Goal: Task Accomplishment & Management: Complete application form

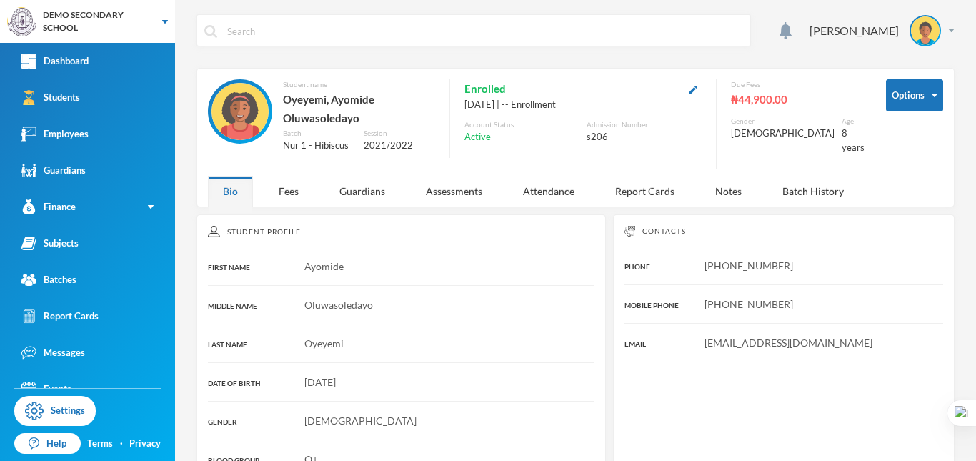
scroll to position [125, 0]
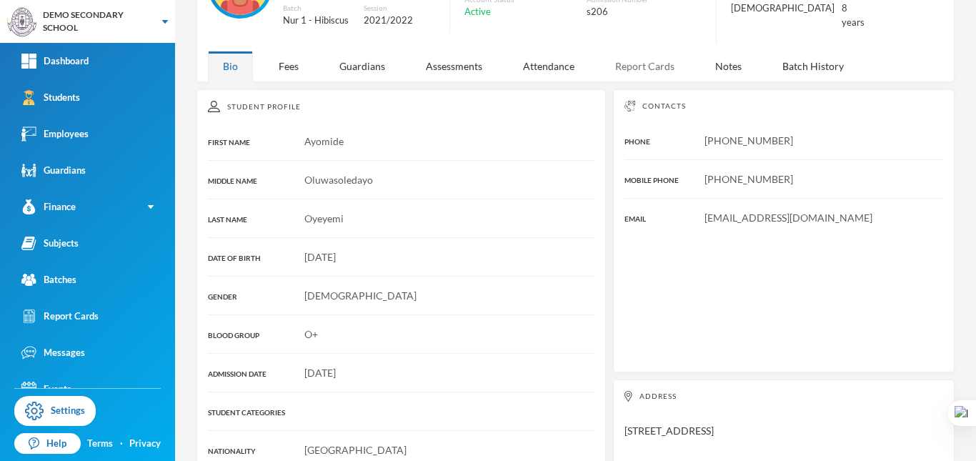
click at [623, 66] on div "Report Cards" at bounding box center [644, 66] width 89 height 31
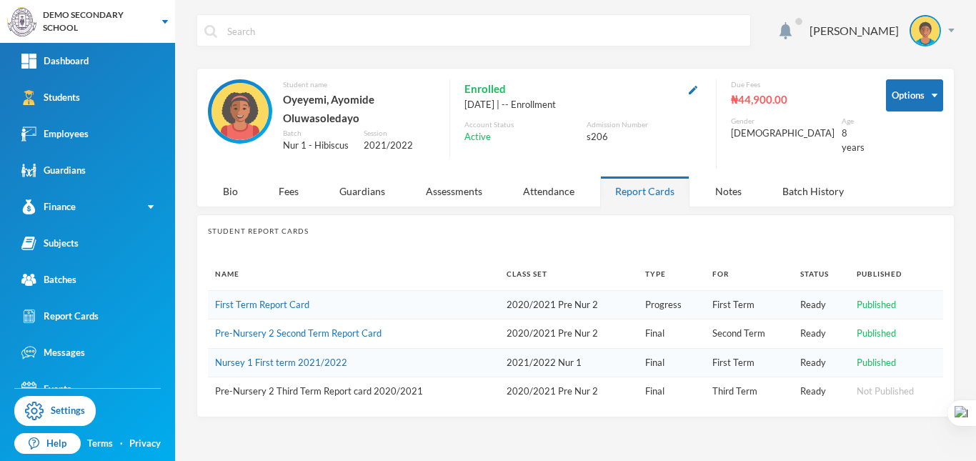
scroll to position [0, 0]
click at [269, 300] on link "First Term Report Card" at bounding box center [262, 304] width 94 height 11
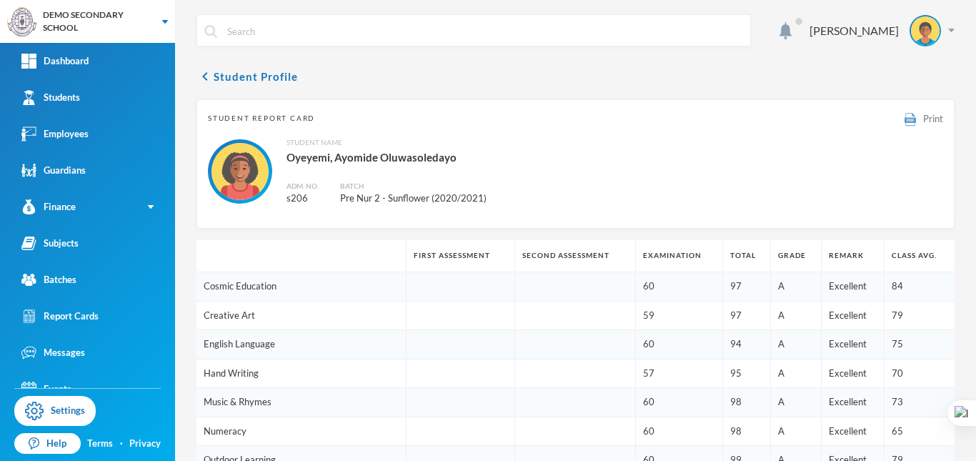
click at [923, 116] on span "Print" at bounding box center [933, 118] width 20 height 11
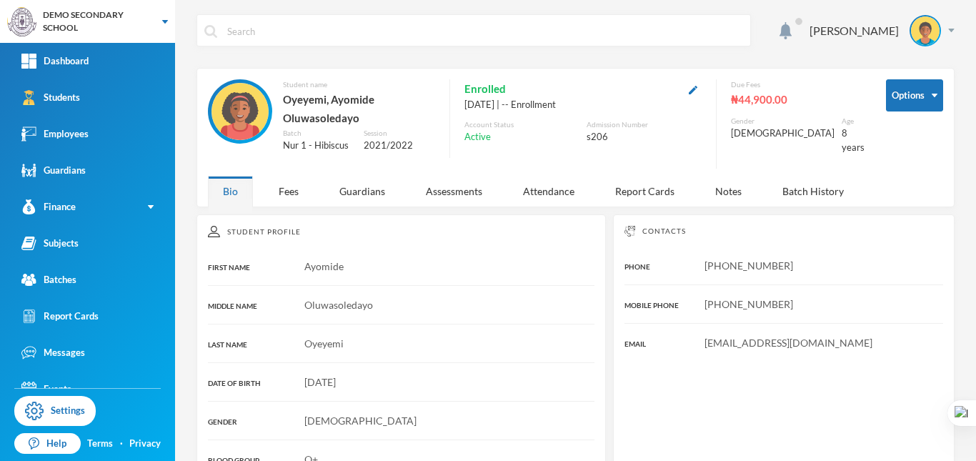
scroll to position [71, 0]
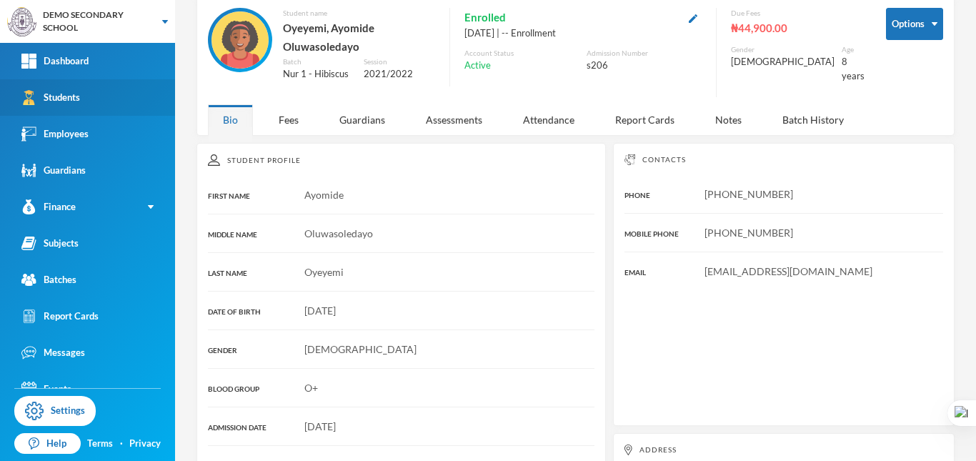
click at [57, 101] on div "Students" at bounding box center [50, 97] width 59 height 15
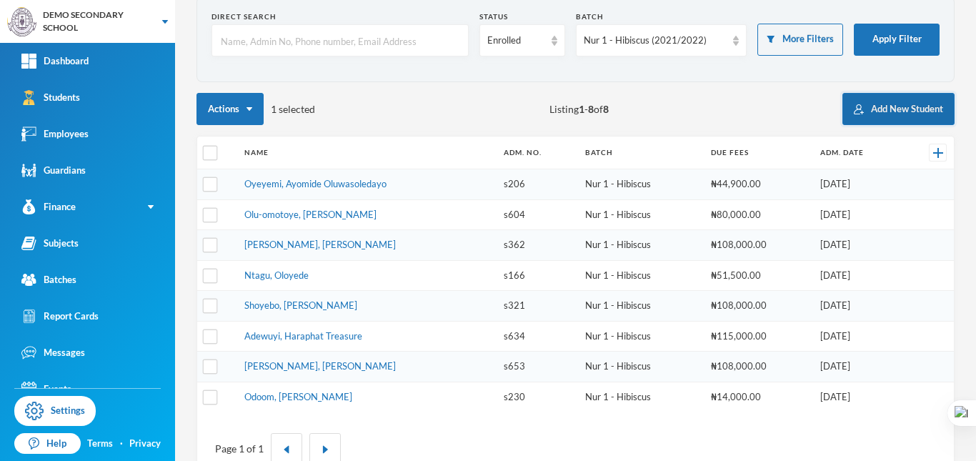
click at [904, 109] on button "Add New Student" at bounding box center [899, 109] width 112 height 32
